Goal: Task Accomplishment & Management: Manage account settings

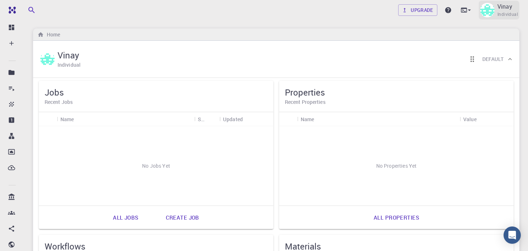
click at [497, 10] on div "Vinay Individual" at bounding box center [499, 10] width 41 height 19
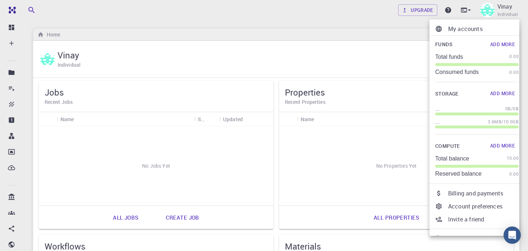
click at [459, 27] on p "My accounts" at bounding box center [484, 28] width 71 height 9
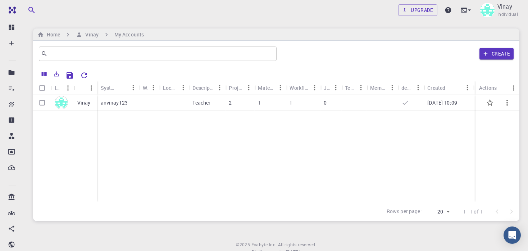
click at [231, 102] on p "2" at bounding box center [230, 102] width 3 height 7
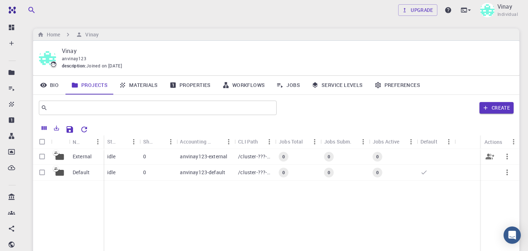
click at [505, 158] on icon "button" at bounding box center [507, 156] width 9 height 9
click at [511, 153] on div at bounding box center [264, 125] width 528 height 251
click at [41, 154] on input "Select row" at bounding box center [42, 156] width 14 height 14
checkbox input "true"
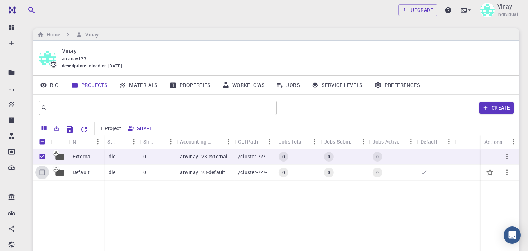
click at [40, 171] on input "Select row" at bounding box center [42, 172] width 14 height 14
checkbox input "true"
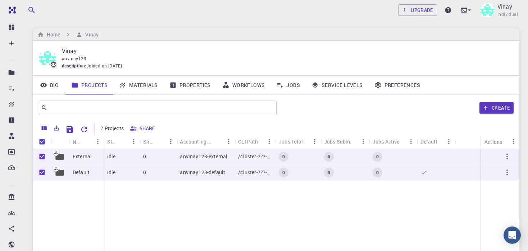
click at [289, 212] on div "External Default idle 0 anvinay123-external /cluster-???-home/anvinay123/anvina…" at bounding box center [276, 202] width 487 height 107
click at [41, 143] on input "Unselect all rows" at bounding box center [42, 142] width 14 height 14
checkbox input "false"
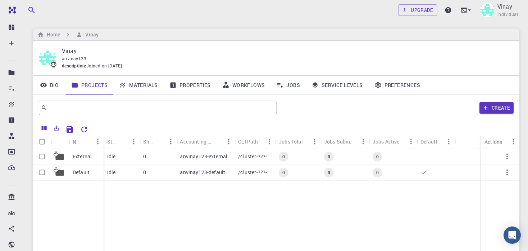
click at [47, 87] on icon at bounding box center [43, 84] width 7 height 7
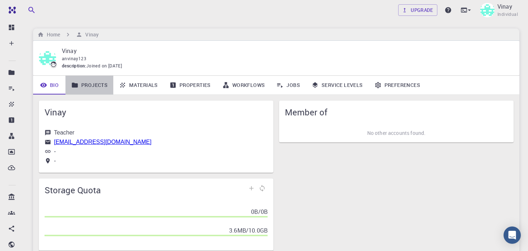
click at [89, 86] on link "Projects" at bounding box center [90, 85] width 48 height 19
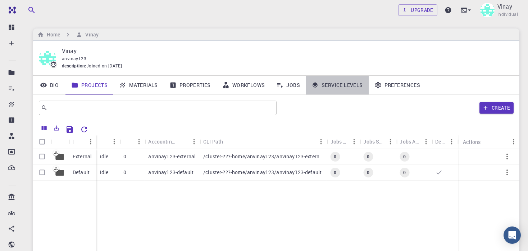
click at [348, 88] on link "Service Levels" at bounding box center [337, 85] width 63 height 19
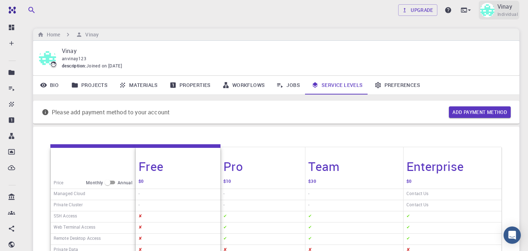
click at [496, 9] on div "Vinay Individual" at bounding box center [499, 10] width 41 height 19
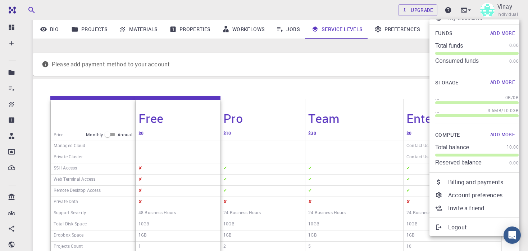
scroll to position [144, 0]
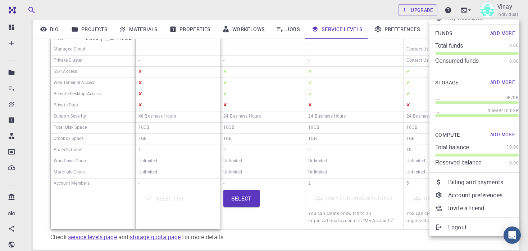
click at [451, 225] on p "Logout" at bounding box center [484, 226] width 71 height 9
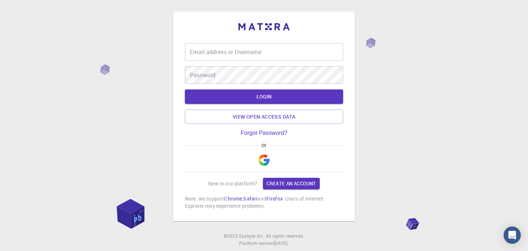
click at [266, 156] on img "button" at bounding box center [264, 160] width 12 height 12
click at [266, 157] on img "button" at bounding box center [264, 160] width 12 height 12
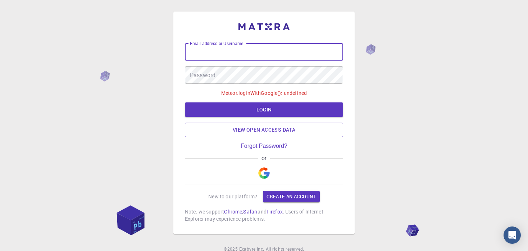
click at [277, 54] on input "Email address or Username" at bounding box center [264, 51] width 158 height 17
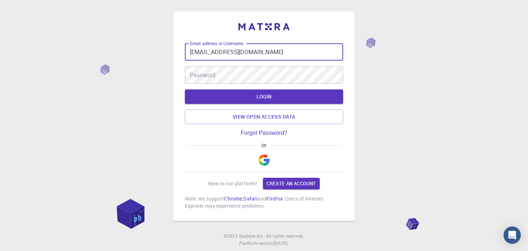
type input "[EMAIL_ADDRESS][DOMAIN_NAME]"
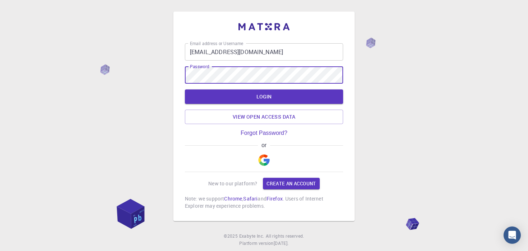
click at [185, 89] on button "LOGIN" at bounding box center [264, 96] width 158 height 14
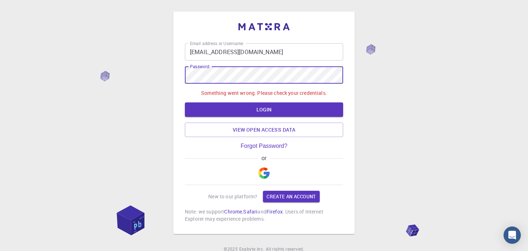
click at [163, 86] on div "Email address or Username anvinay123@gmail.com Email address or Username Passwo…" at bounding box center [264, 140] width 528 height 281
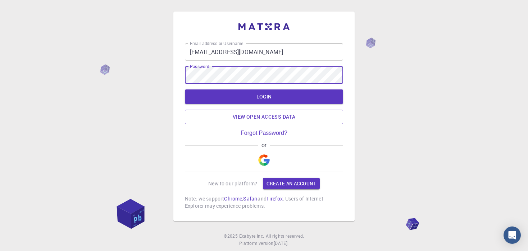
click at [185, 89] on button "LOGIN" at bounding box center [264, 96] width 158 height 14
